Goal: Transaction & Acquisition: Purchase product/service

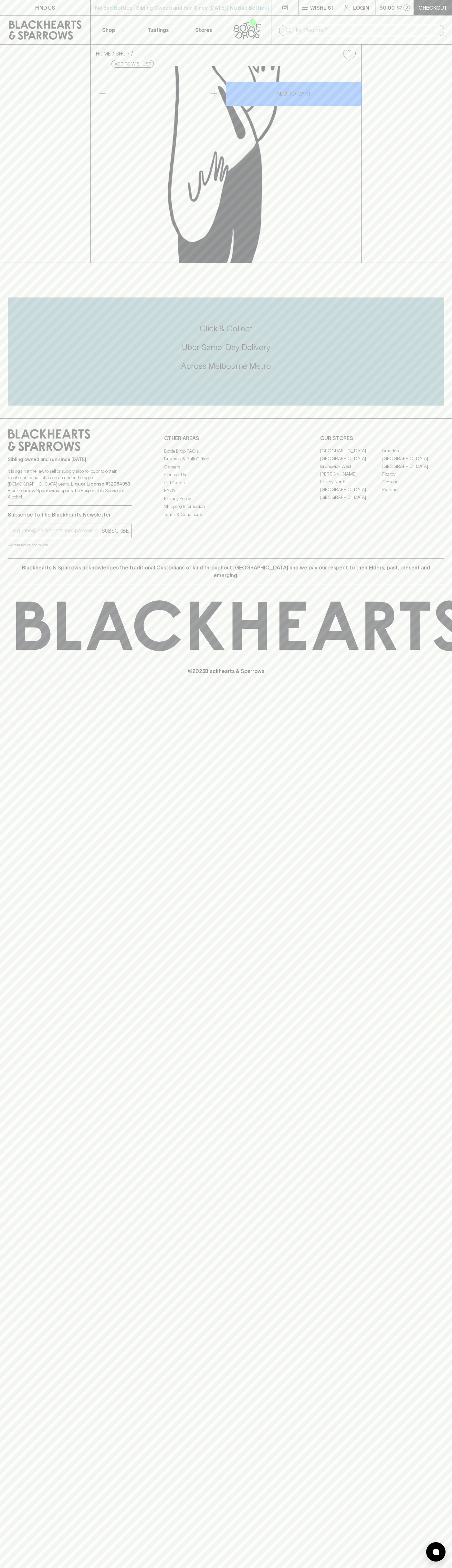
click at [55, 27] on icon at bounding box center [45, 30] width 72 height 19
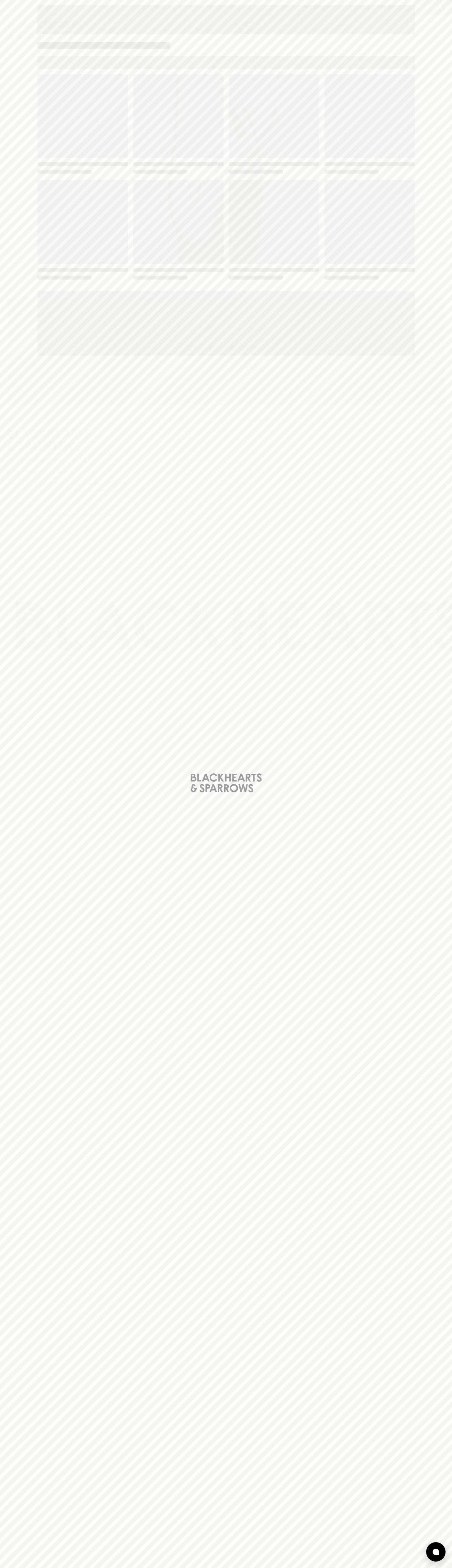
click at [71, 1567] on html "FIND US | No Bad Bottles | Sibling Owned and Run Since [DATE] | No Bad Bottles …" at bounding box center [226, 784] width 452 height 1568
click at [25, 744] on div "Loading" at bounding box center [226, 784] width 452 height 1568
